Goal: Information Seeking & Learning: Understand process/instructions

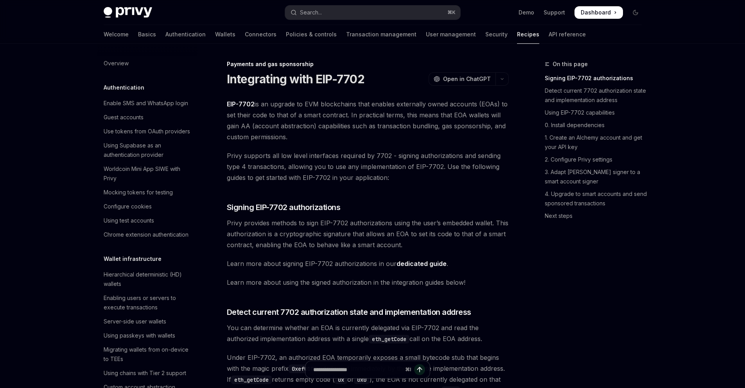
scroll to position [664, 0]
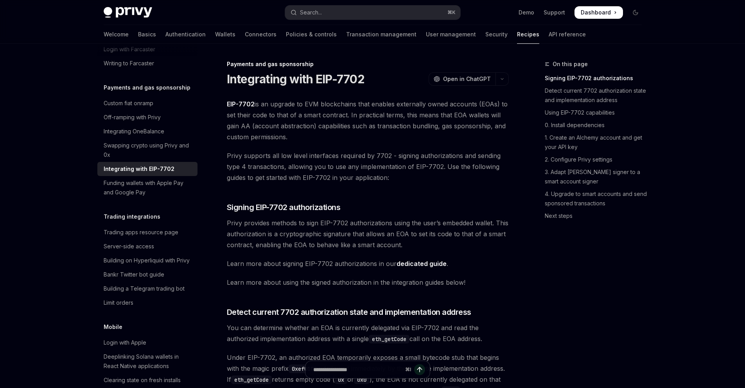
type textarea "*"
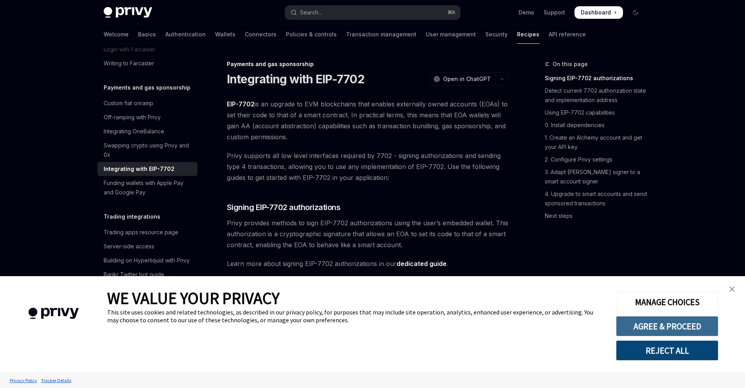
drag, startPoint x: 662, startPoint y: 331, endPoint x: 658, endPoint y: 330, distance: 4.0
click at [662, 331] on button "AGREE & PROCEED" at bounding box center [667, 326] width 103 height 20
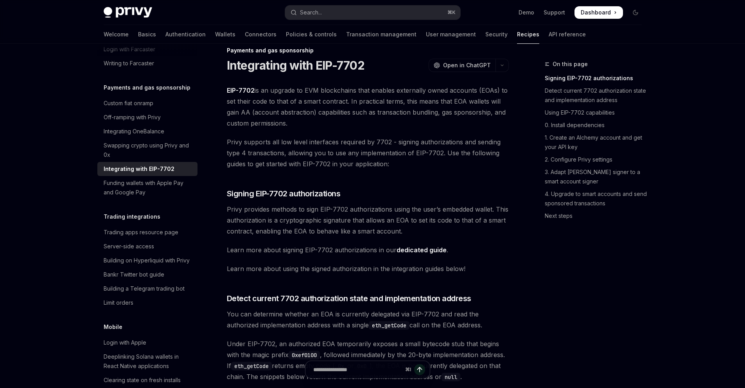
scroll to position [17, 0]
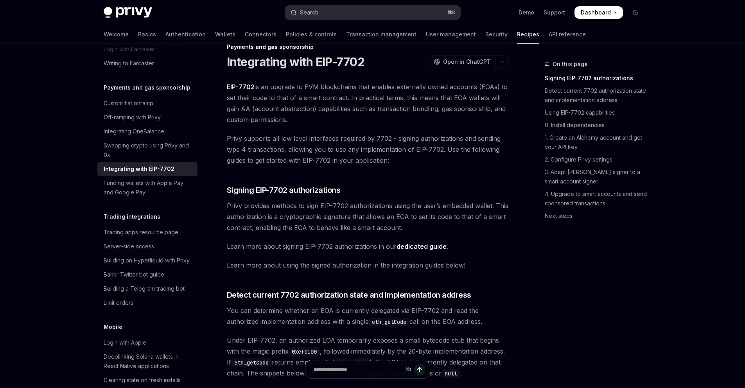
click at [343, 10] on button "Search... ⌘ K" at bounding box center [372, 12] width 175 height 14
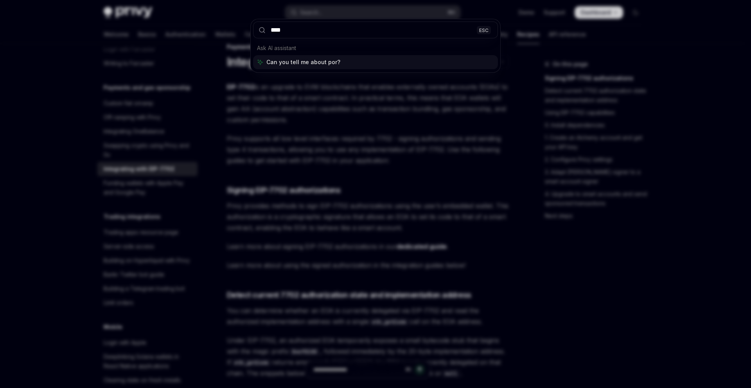
type input "*****"
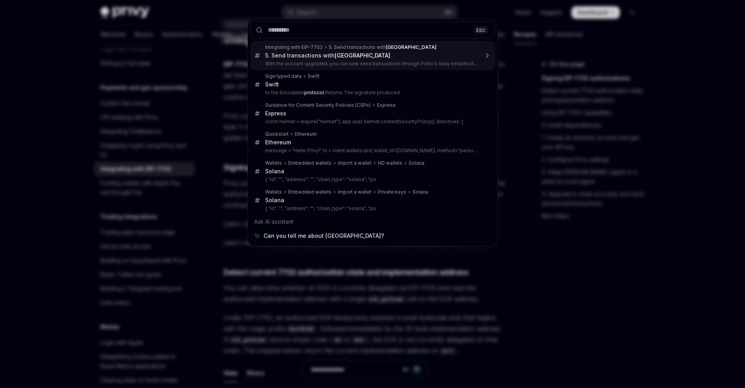
scroll to position [44, 0]
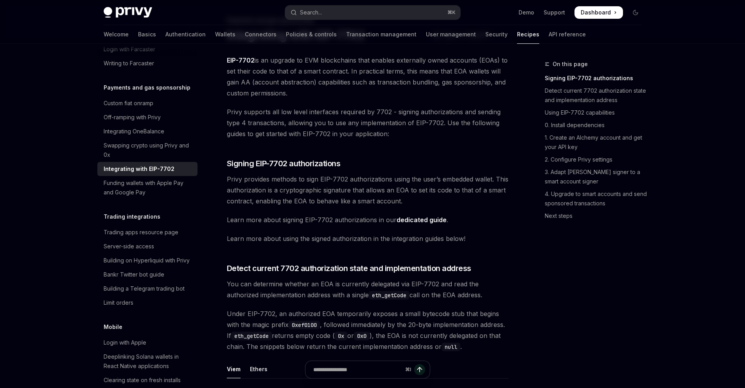
click at [416, 119] on span "Privy supports all low level interfaces required by 7702 - signing authorizatio…" at bounding box center [368, 122] width 282 height 33
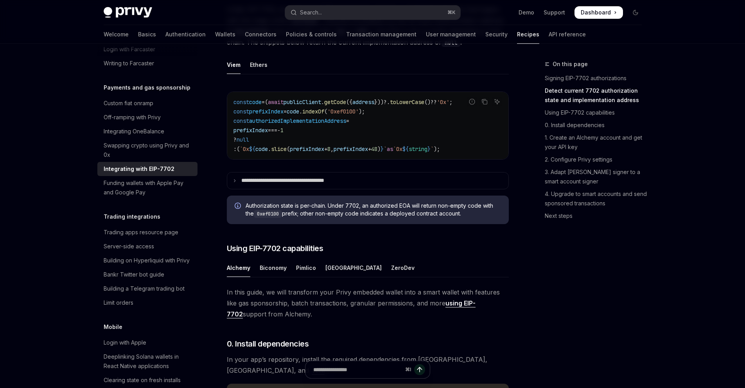
scroll to position [452, 0]
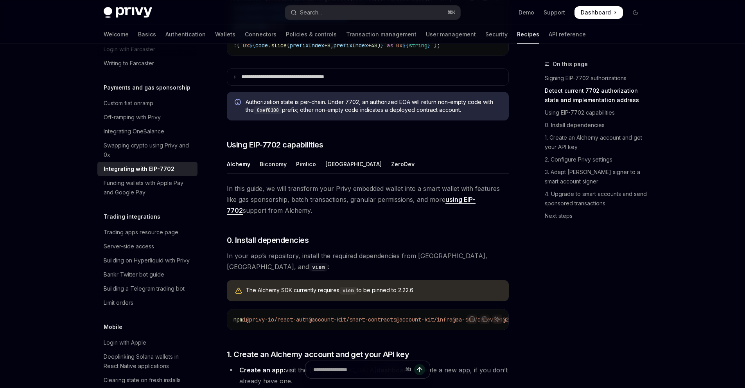
click at [335, 173] on div "[GEOGRAPHIC_DATA]" at bounding box center [354, 164] width 56 height 18
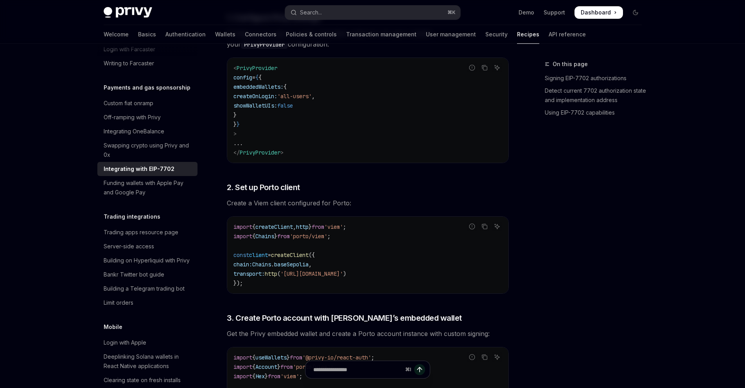
scroll to position [614, 0]
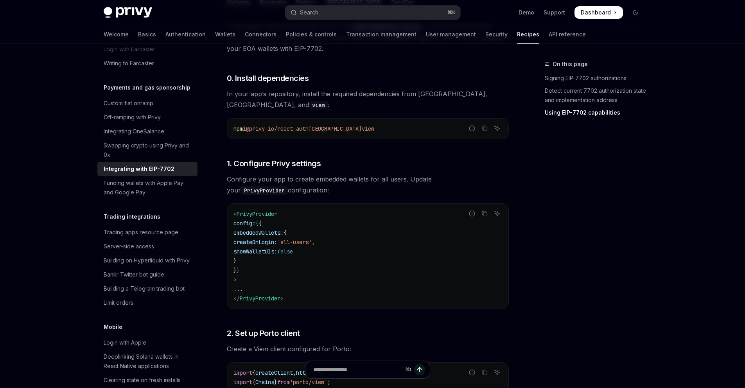
type textarea "*"
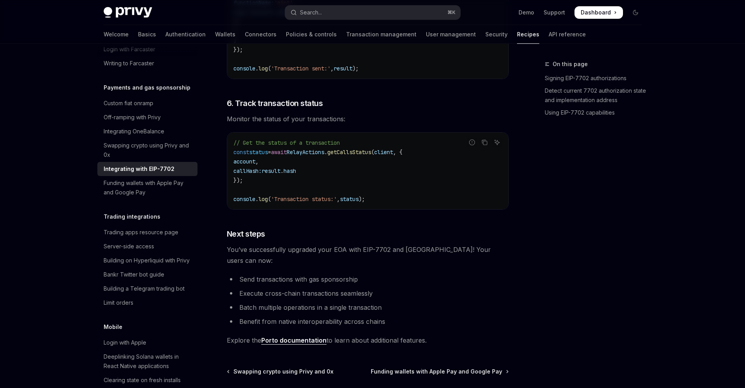
scroll to position [1639, 0]
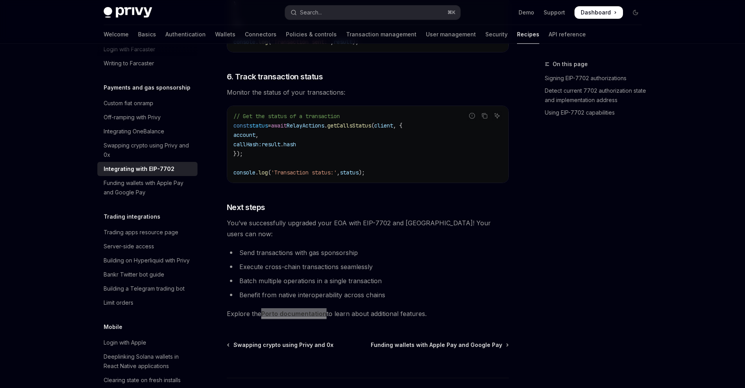
type textarea "*"
